Goal: Go to known website: Go to known website

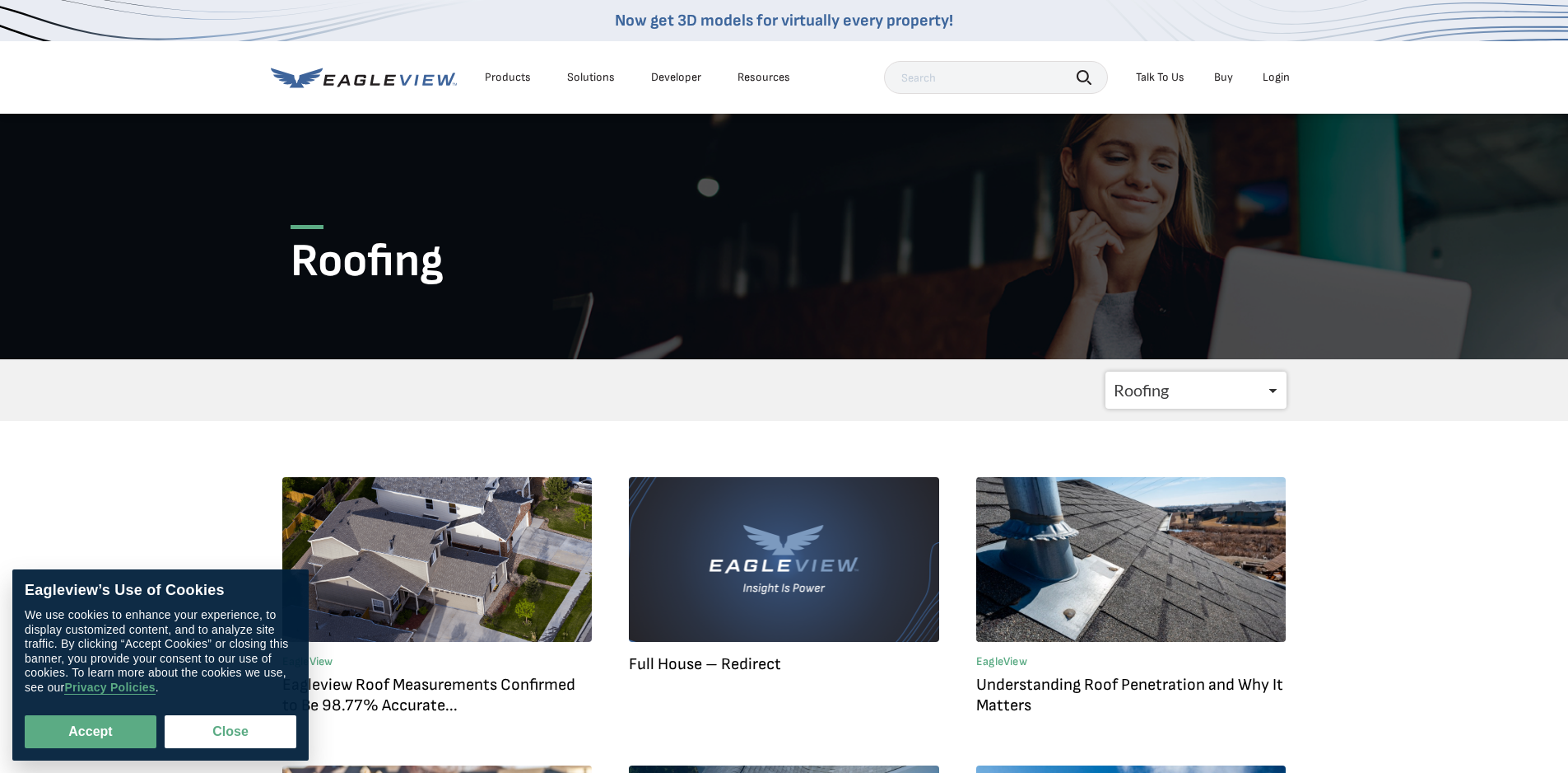
click at [1275, 75] on div "Login" at bounding box center [1276, 77] width 28 height 15
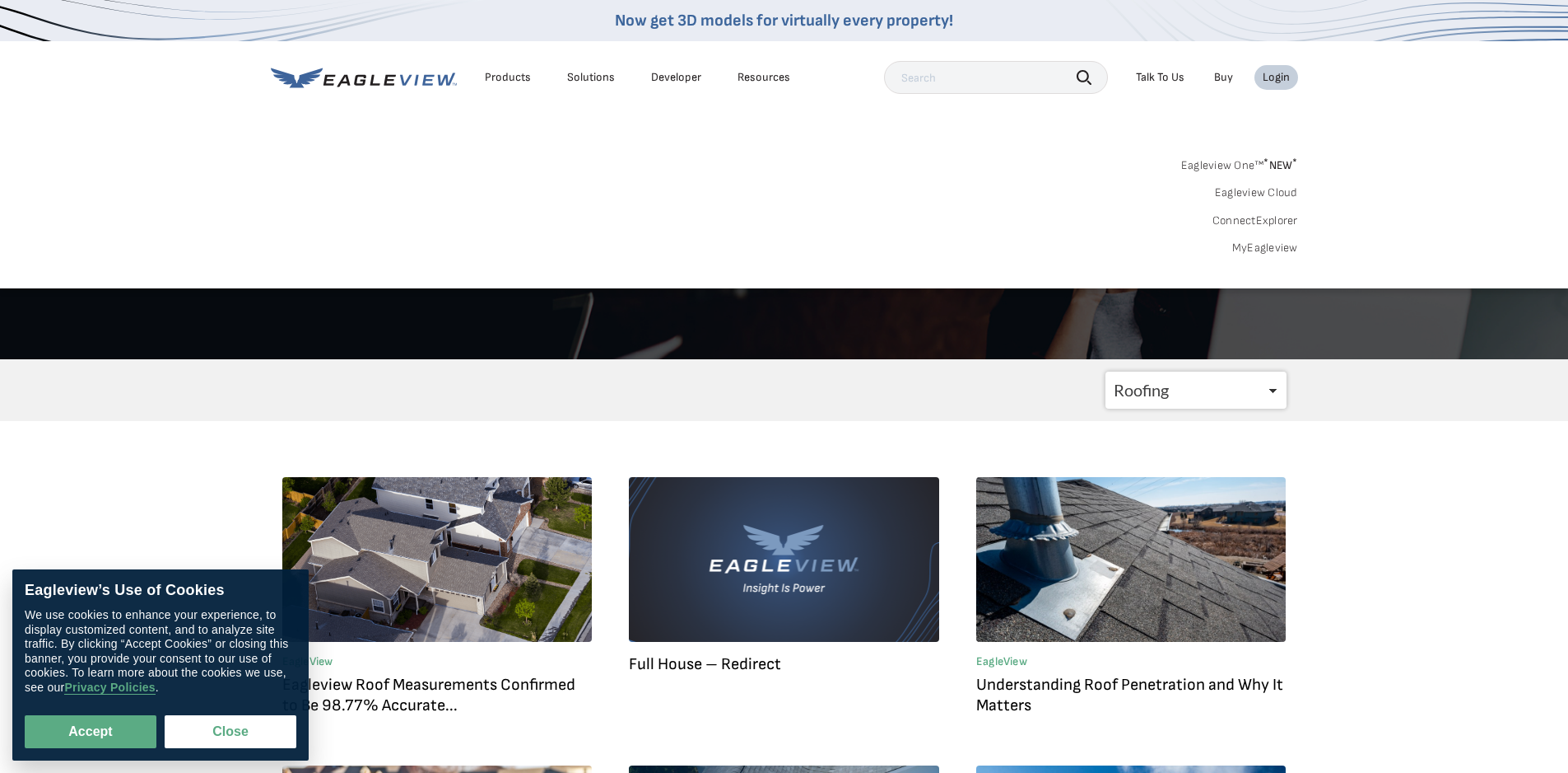
click at [1279, 77] on div "Login" at bounding box center [1276, 77] width 28 height 15
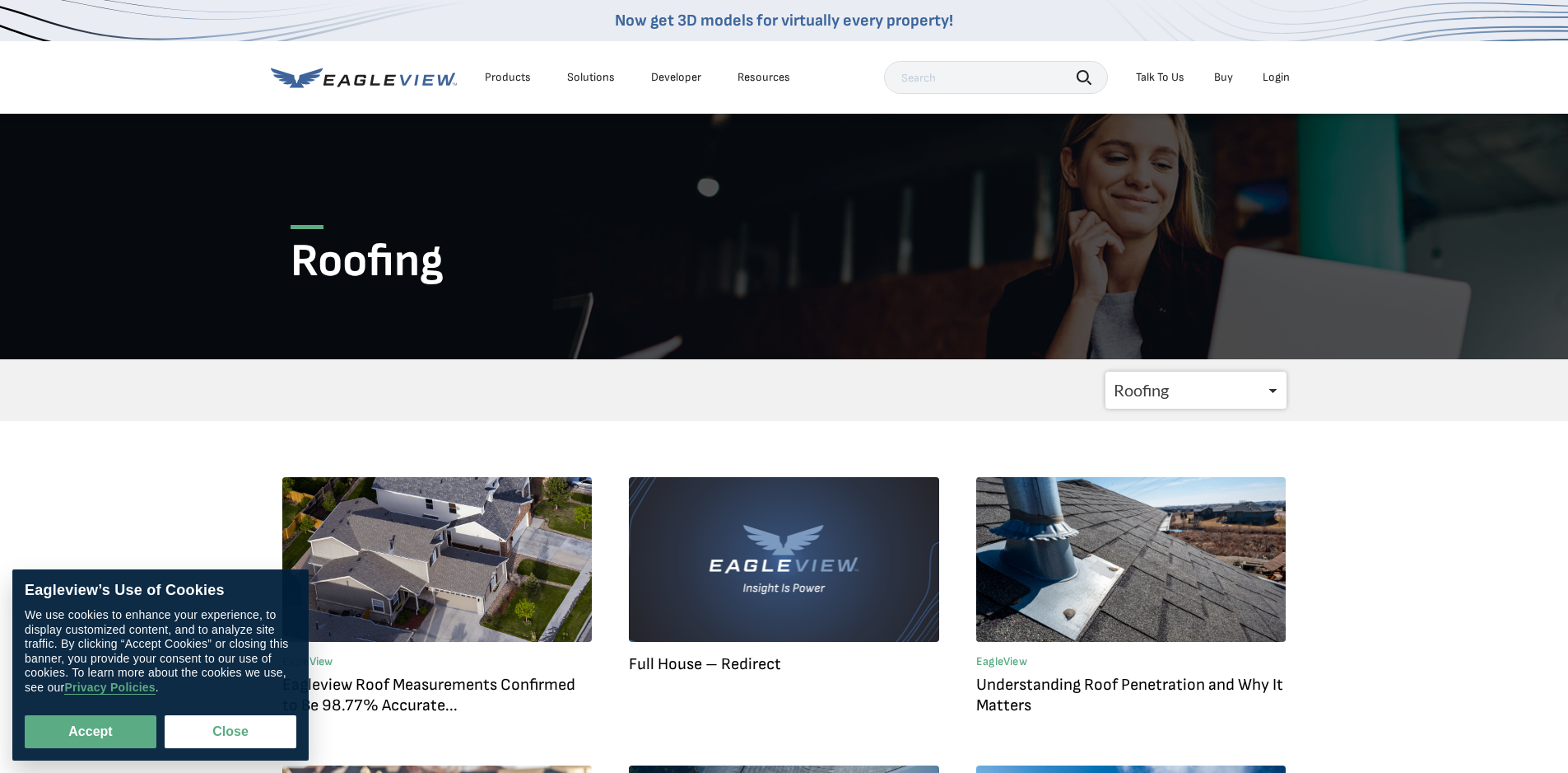
click at [1279, 77] on div "Login" at bounding box center [1276, 77] width 28 height 15
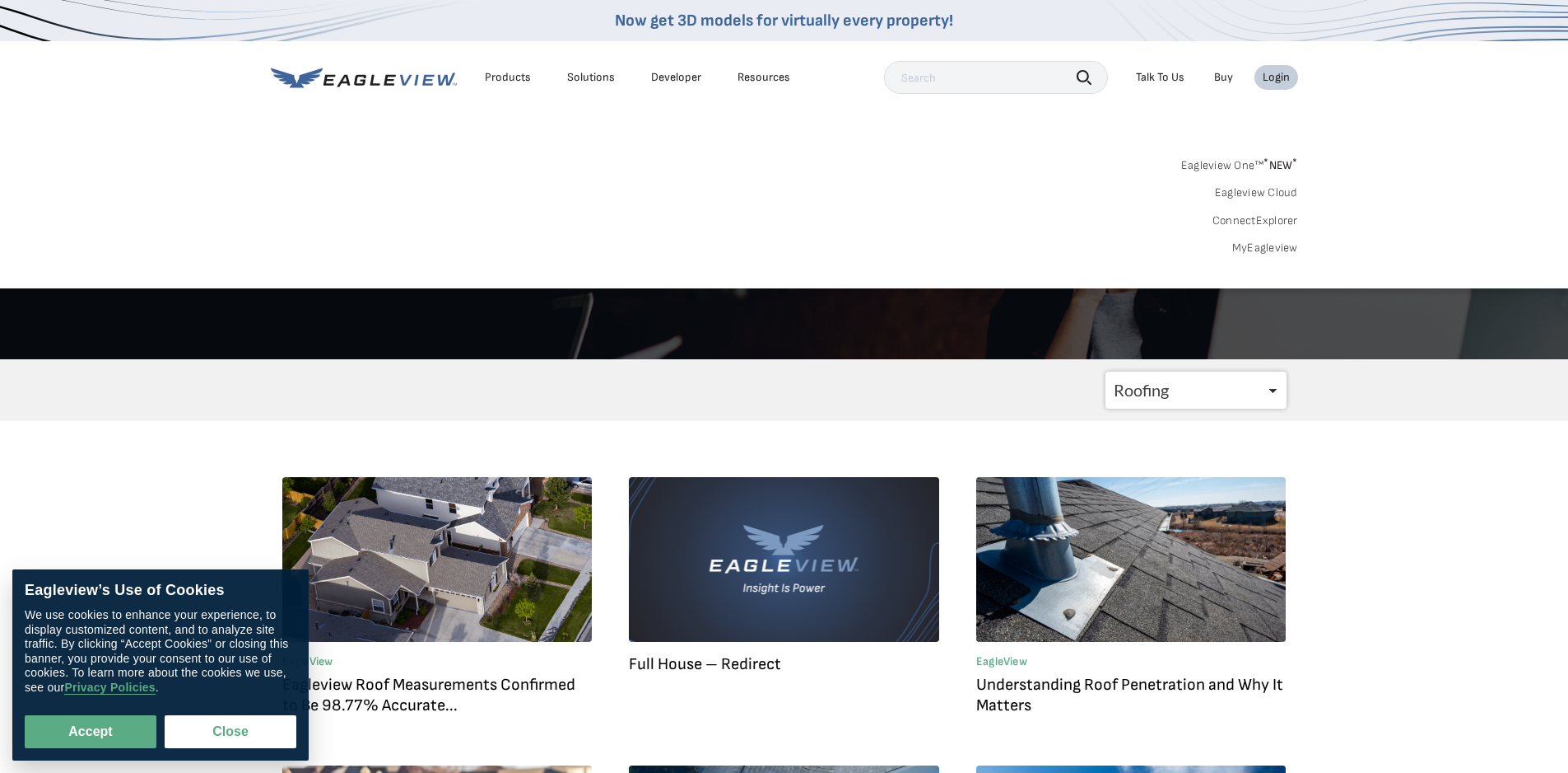
click at [1279, 77] on div "Login" at bounding box center [1276, 77] width 28 height 15
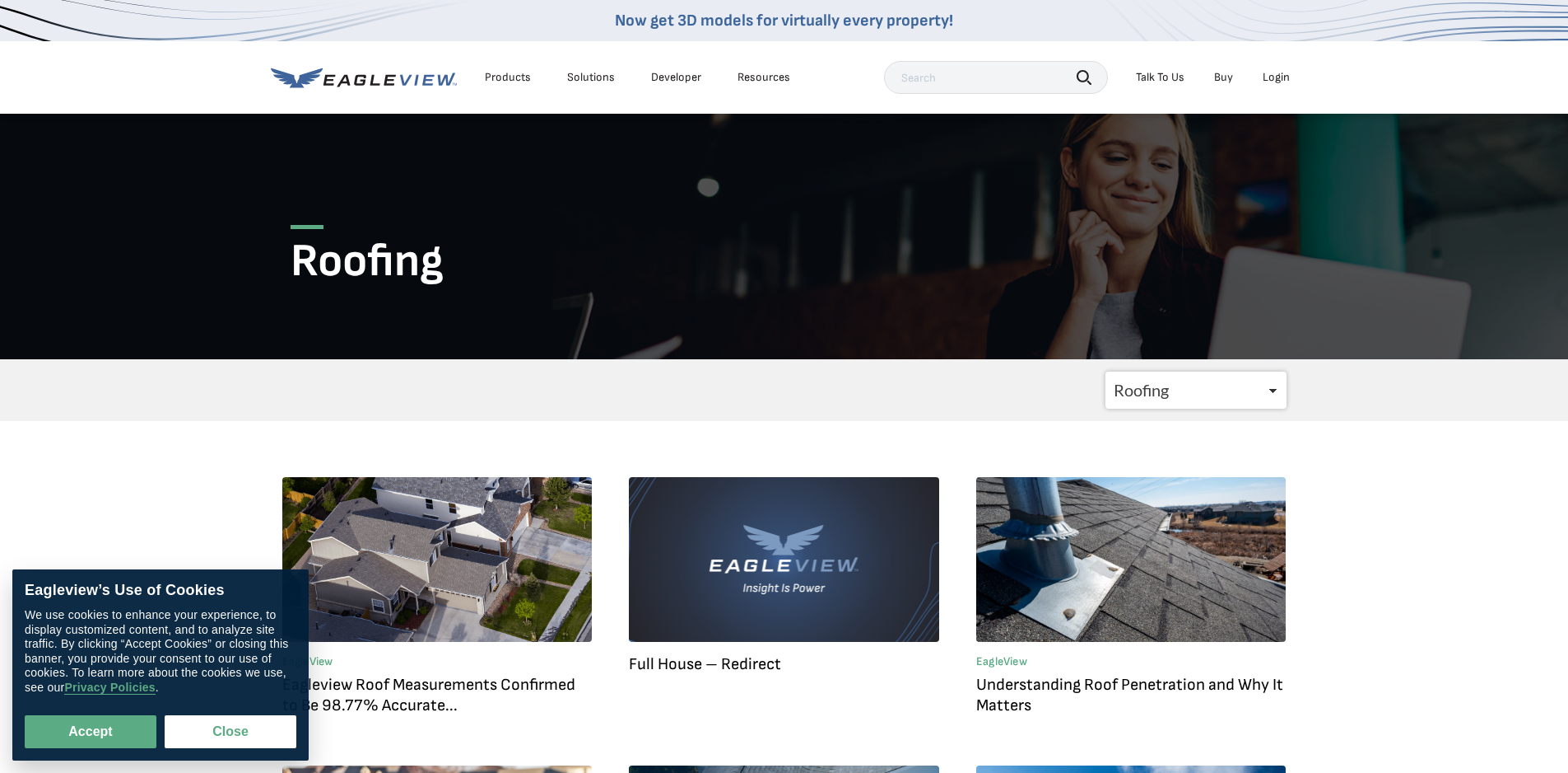
click at [1279, 77] on div "Login" at bounding box center [1276, 77] width 28 height 15
click at [92, 737] on button "Accept" at bounding box center [90, 732] width 132 height 33
checkbox input "true"
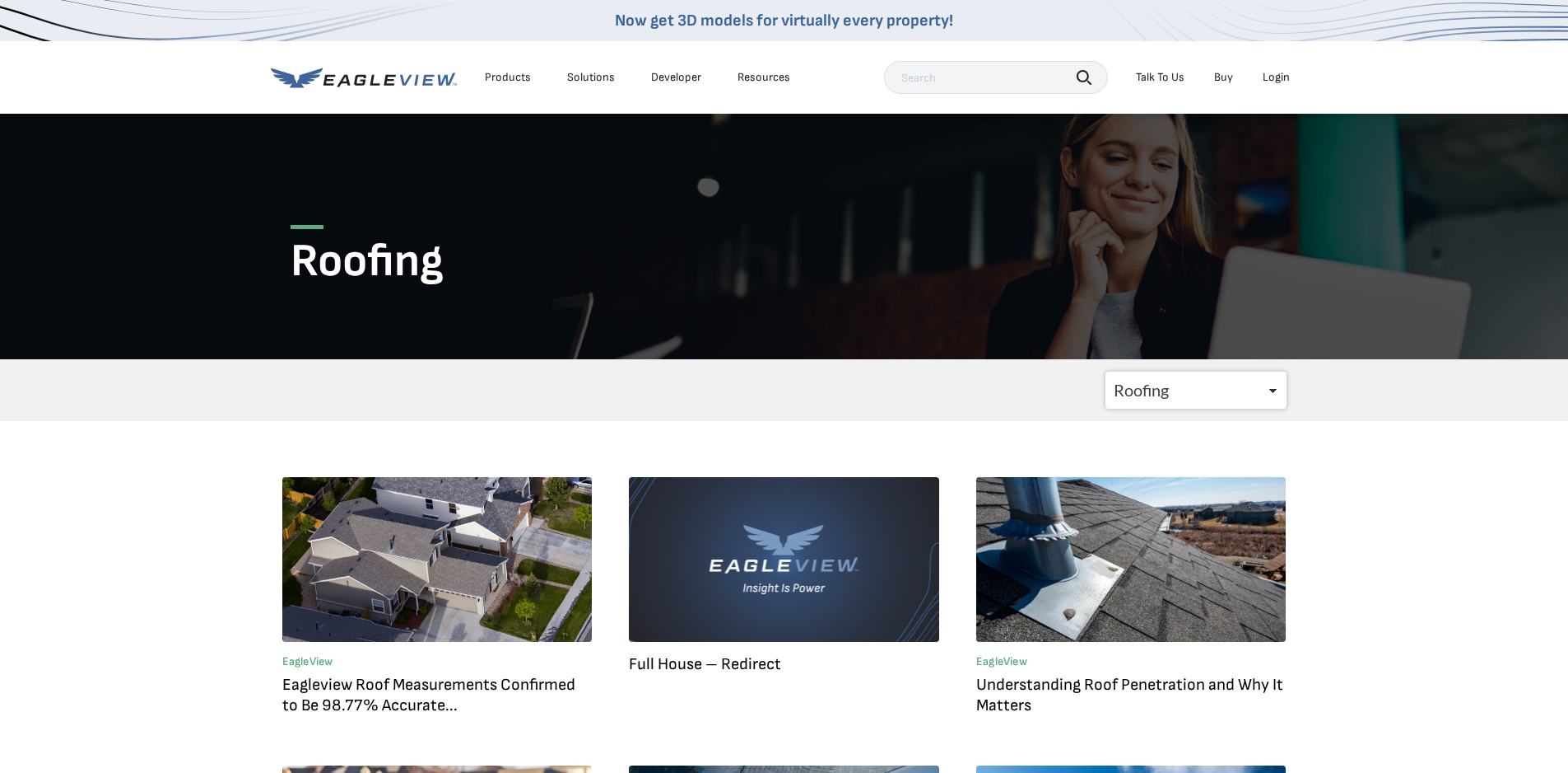
click at [1295, 68] on li "Login" at bounding box center [1276, 77] width 43 height 25
click at [1281, 79] on div "Login" at bounding box center [1276, 77] width 28 height 15
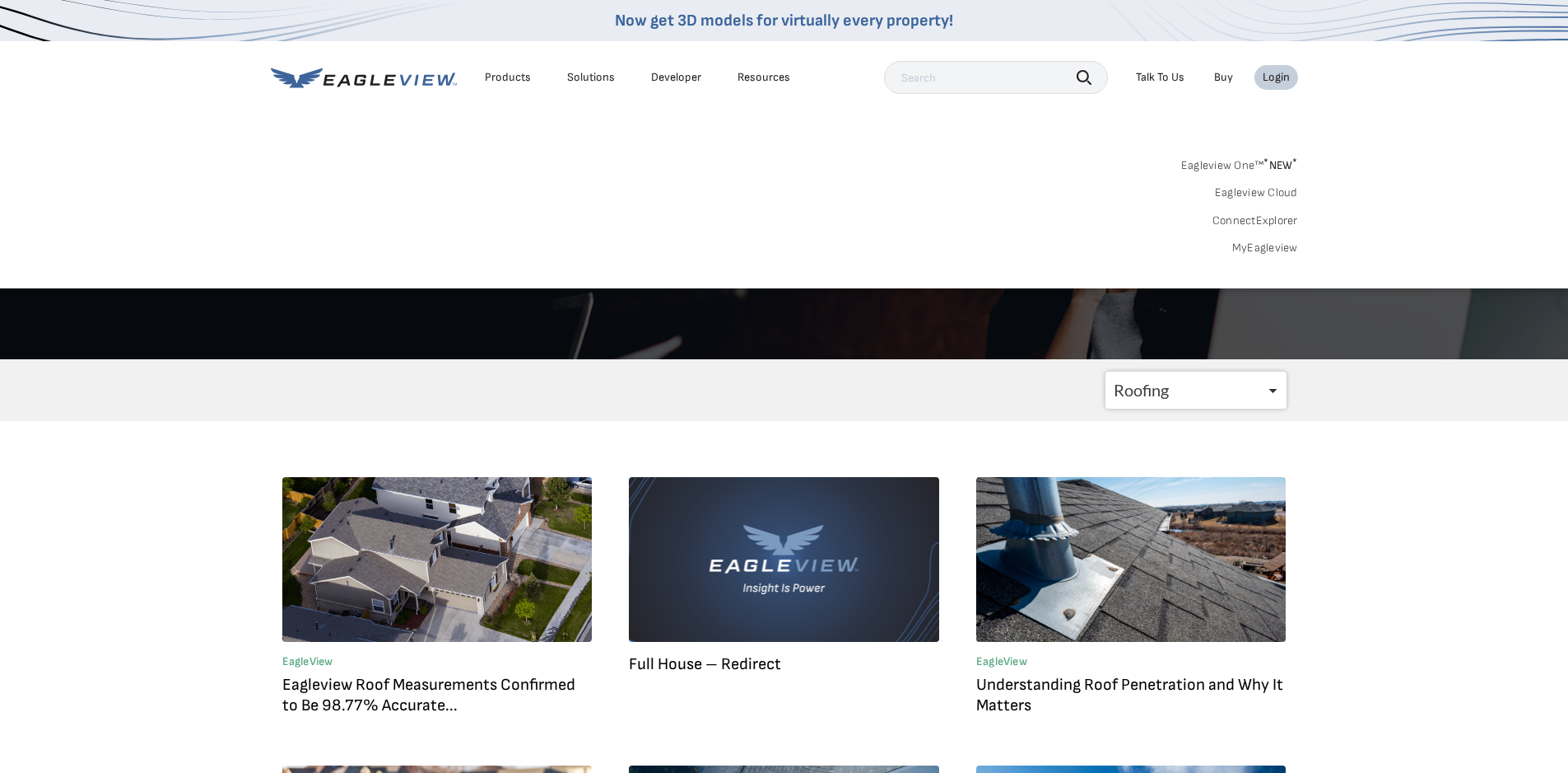
click at [1238, 244] on link "MyEagleview" at bounding box center [1265, 248] width 66 height 15
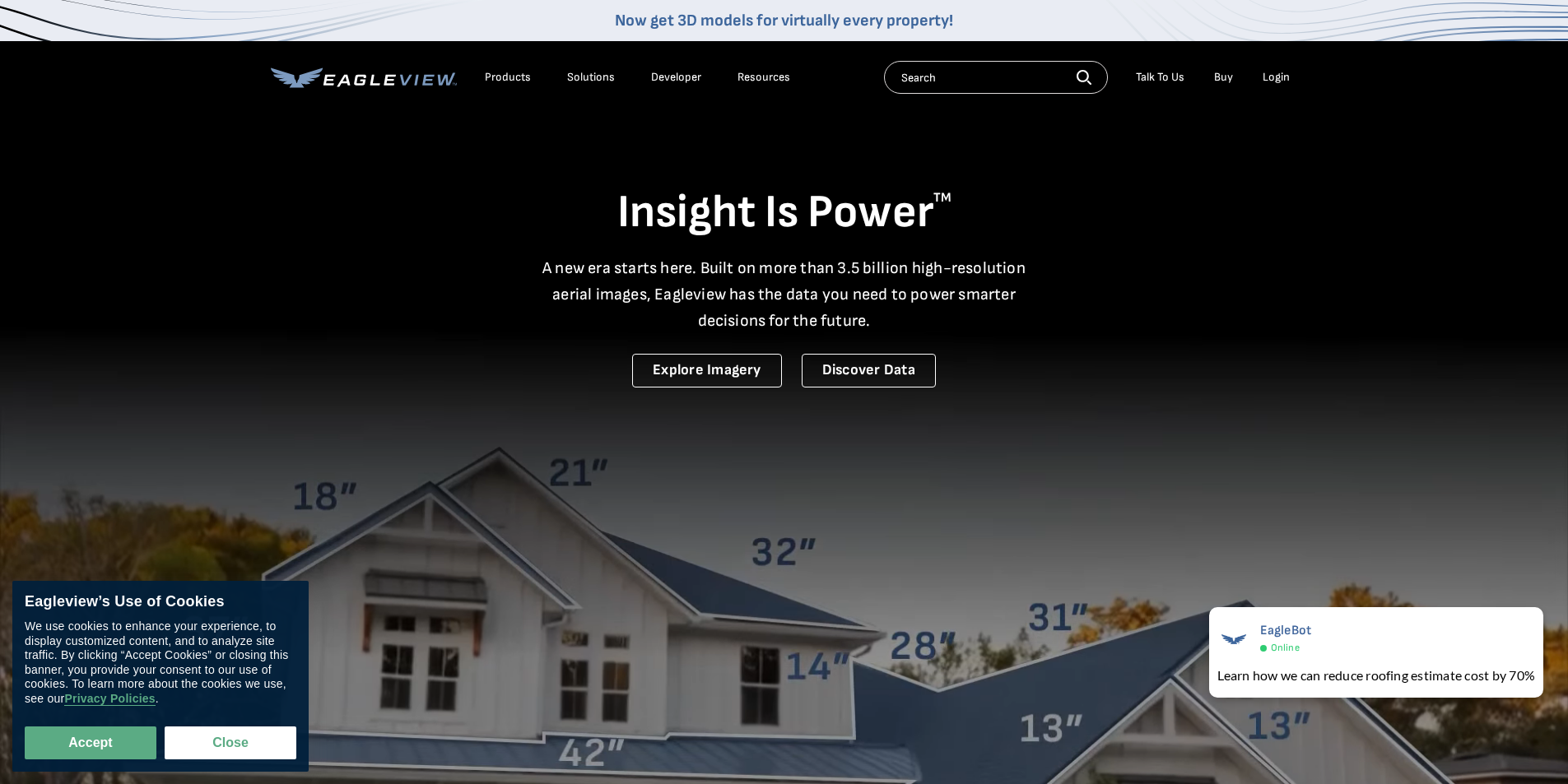
click at [1274, 75] on div "Login" at bounding box center [1276, 77] width 28 height 15
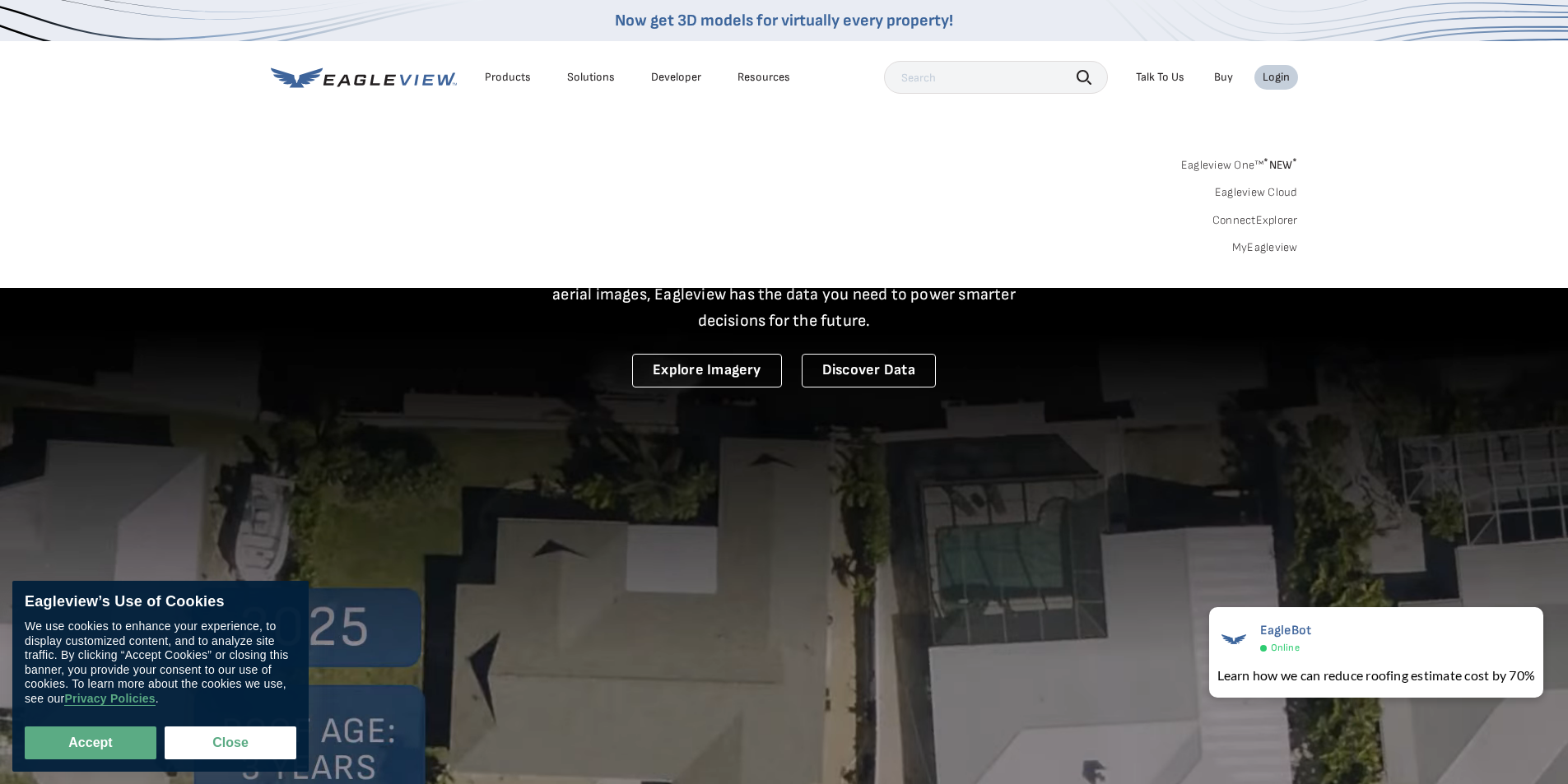
click at [1270, 251] on link "MyEagleview" at bounding box center [1265, 247] width 66 height 15
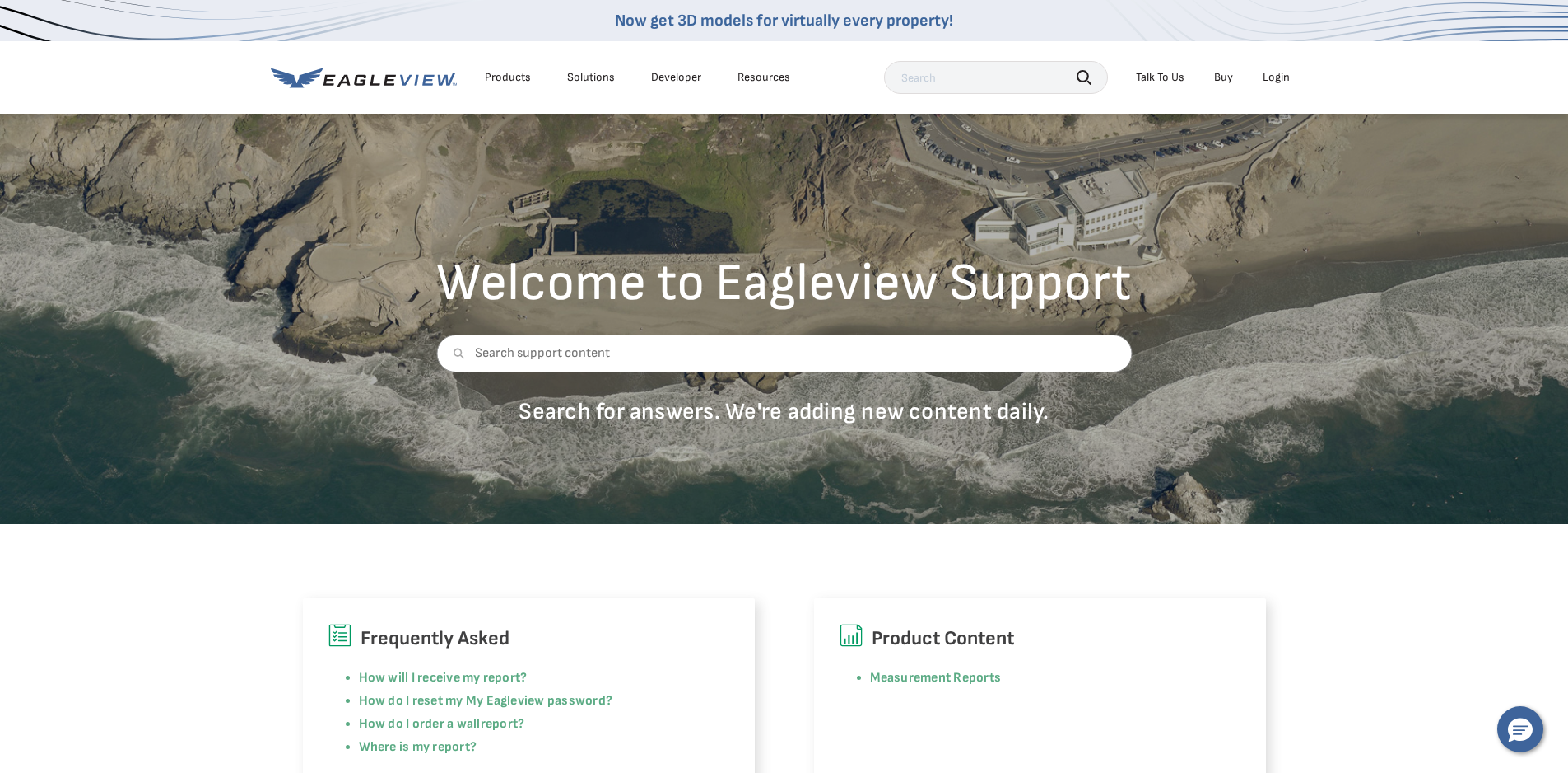
click at [1287, 78] on div "Login" at bounding box center [1276, 77] width 28 height 15
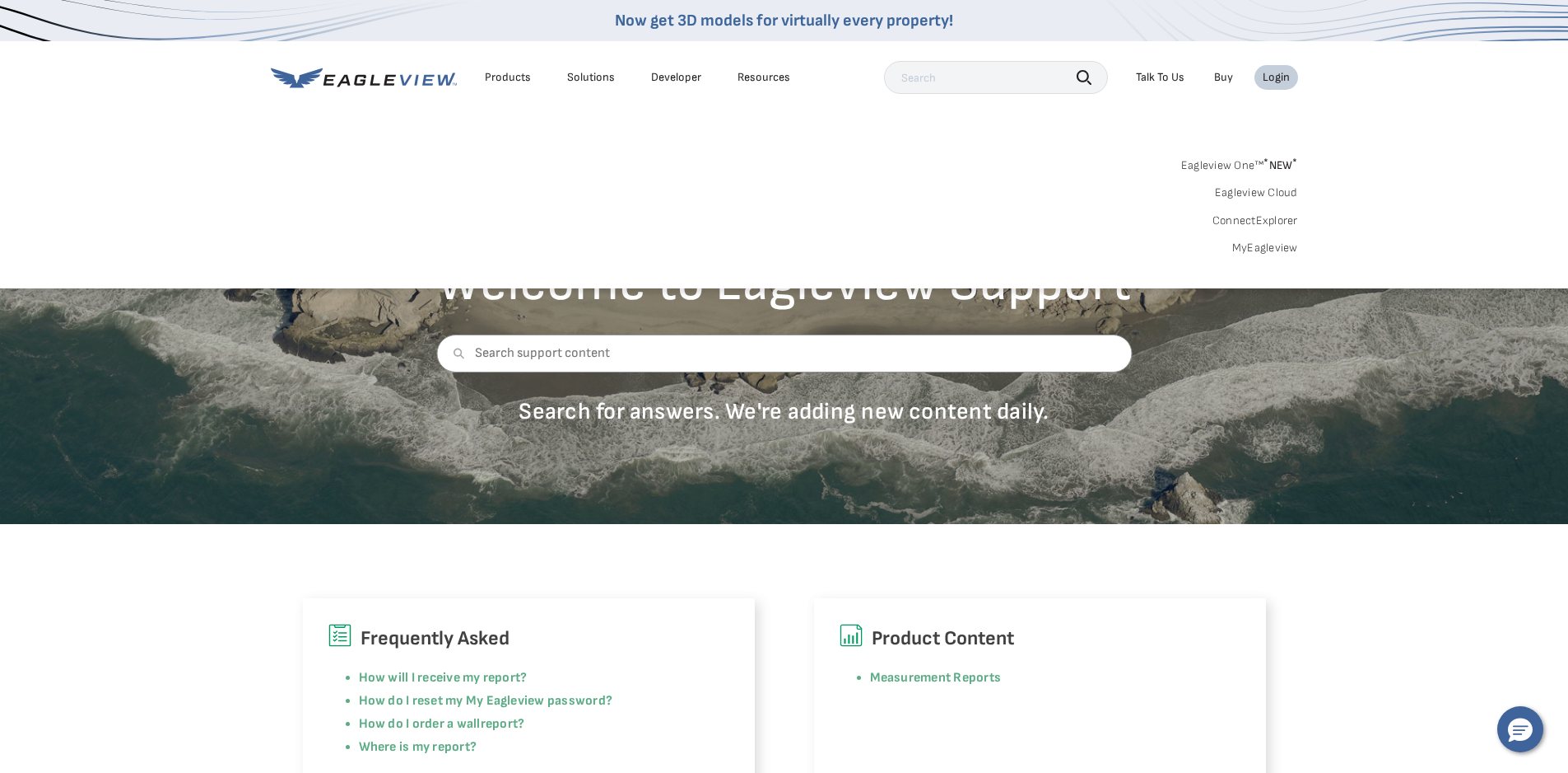
click at [1265, 249] on link "MyEagleview" at bounding box center [1265, 248] width 66 height 15
